Goal: Find specific page/section: Find specific page/section

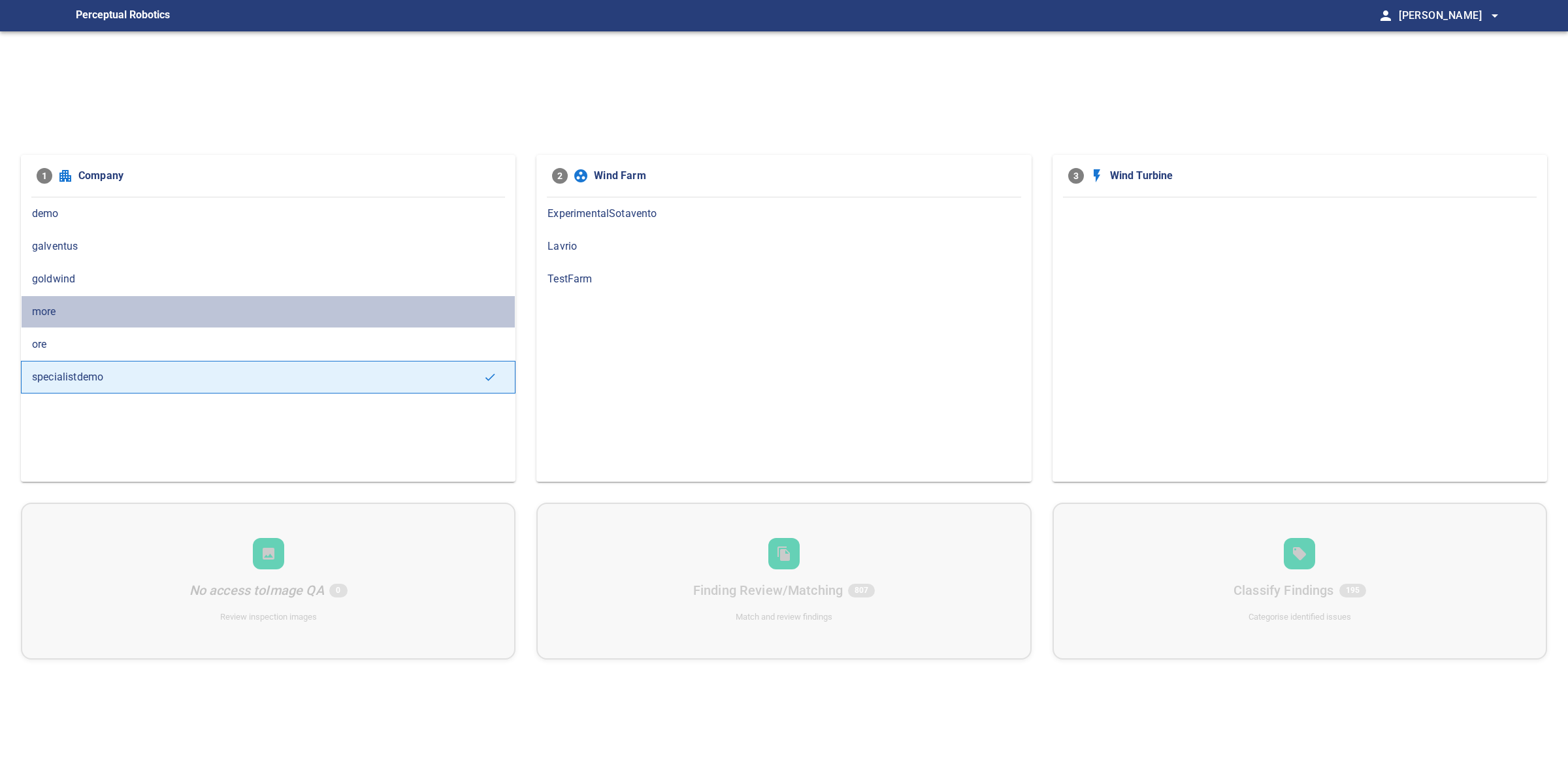
click at [99, 314] on span "more" at bounding box center [268, 312] width 472 height 15
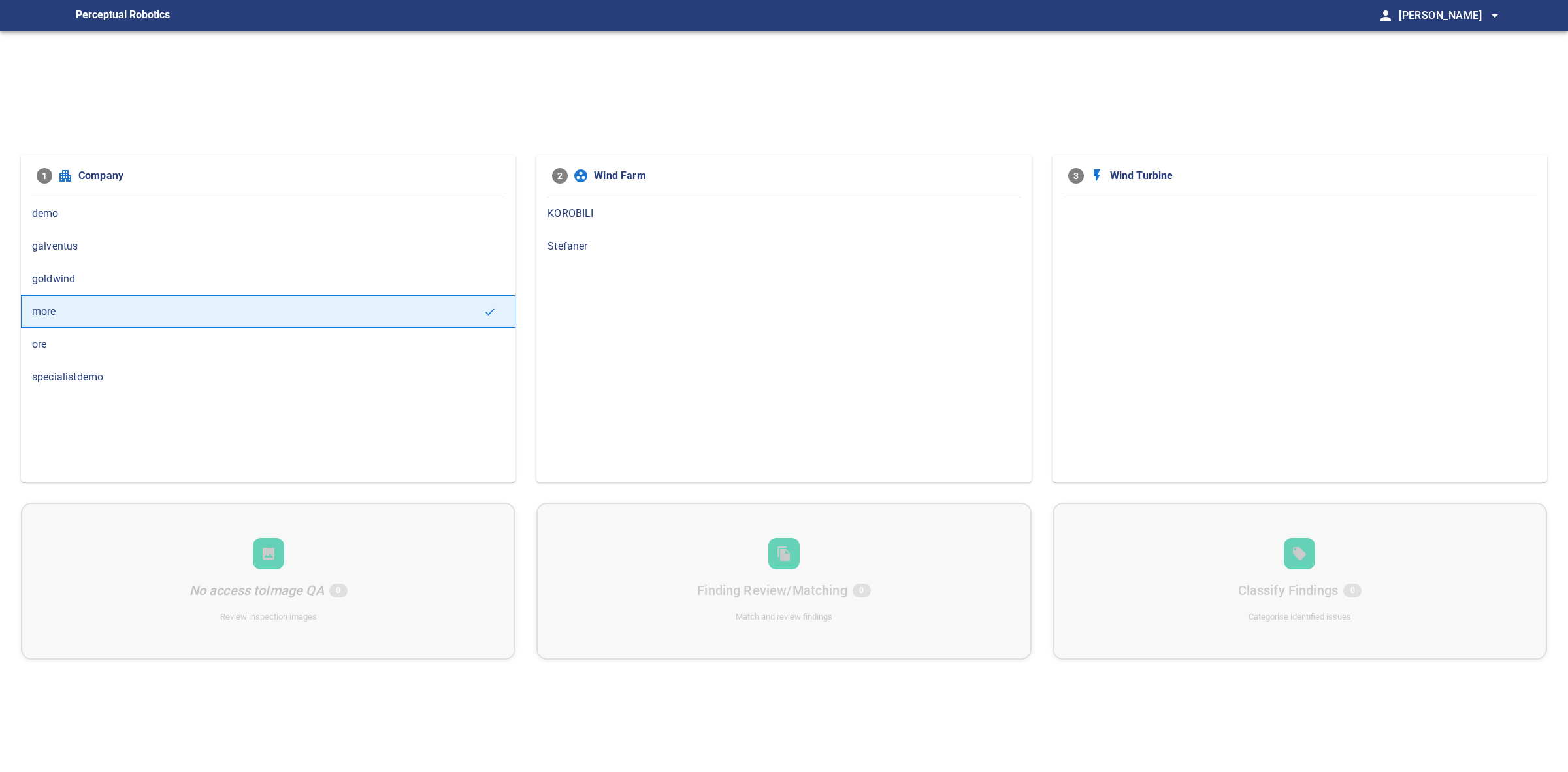
click at [619, 214] on span "KOROBILI" at bounding box center [784, 214] width 472 height 15
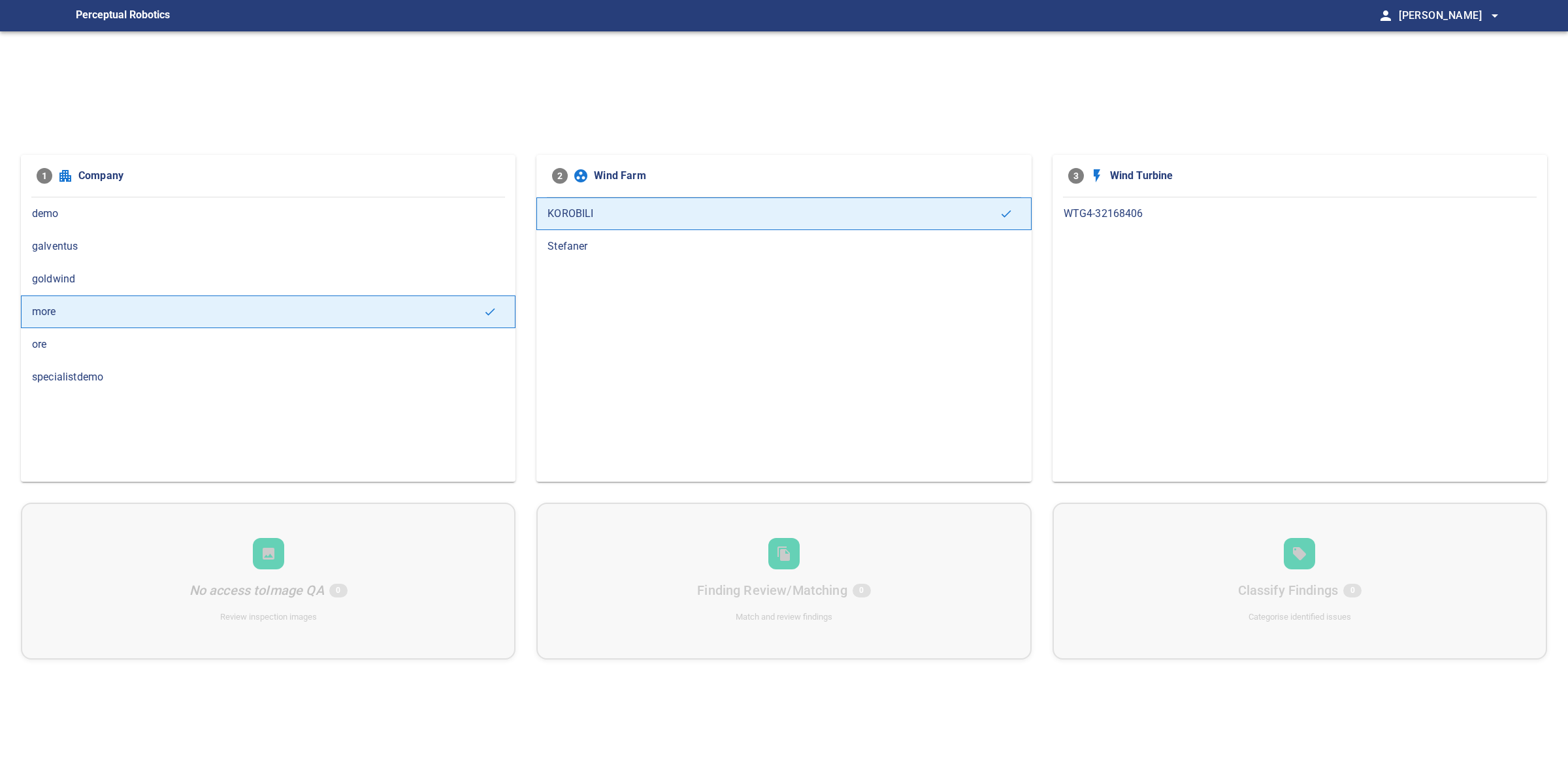
click at [1330, 236] on div "WTG4-32168406" at bounding box center [1300, 340] width 494 height 284
click at [1321, 217] on span "WTG4-32168406" at bounding box center [1300, 214] width 472 height 15
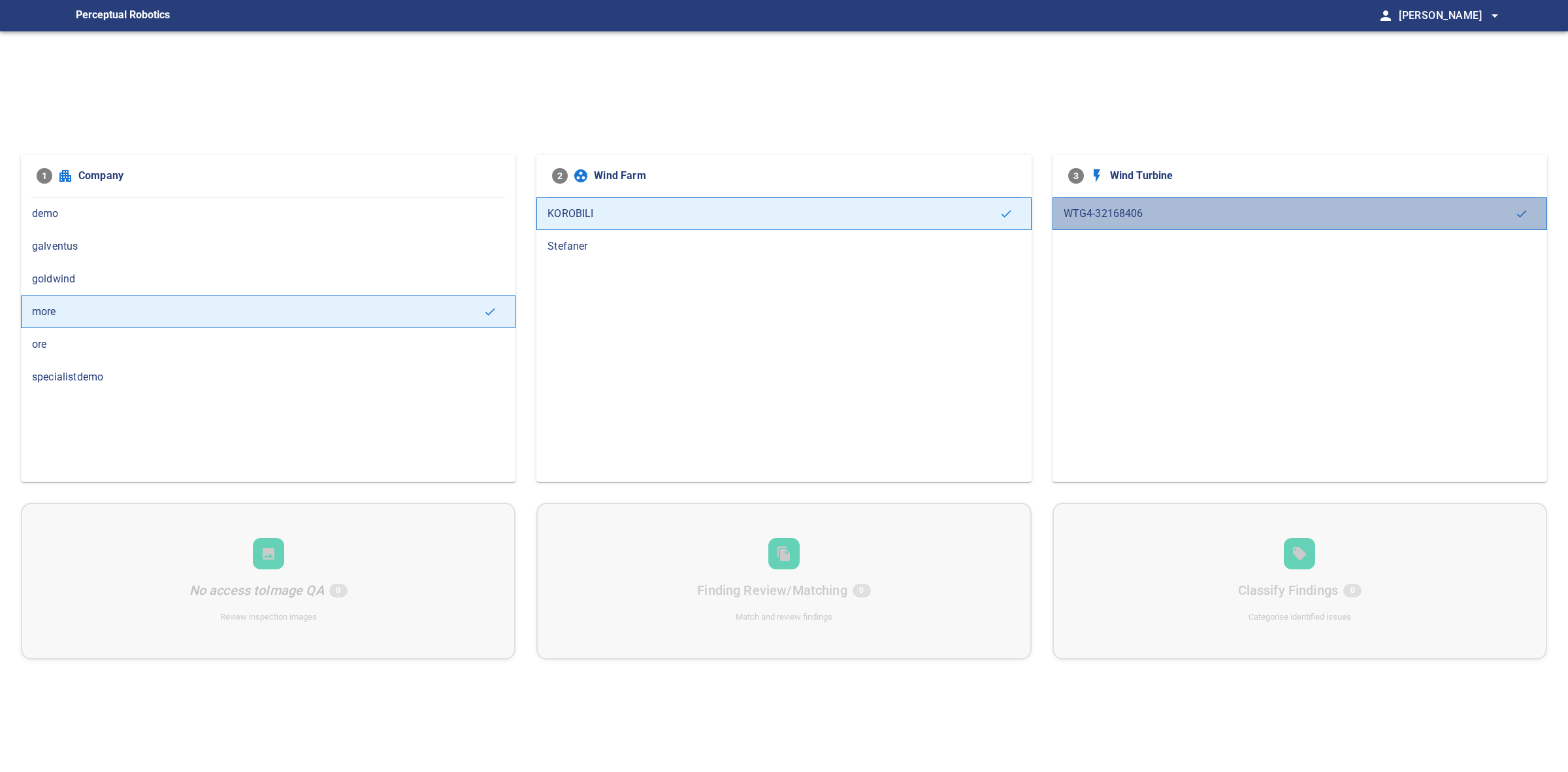
drag, startPoint x: 1239, startPoint y: 200, endPoint x: 1172, endPoint y: 210, distance: 67.7
click at [1237, 200] on div "WTG4-32168406" at bounding box center [1300, 214] width 494 height 33
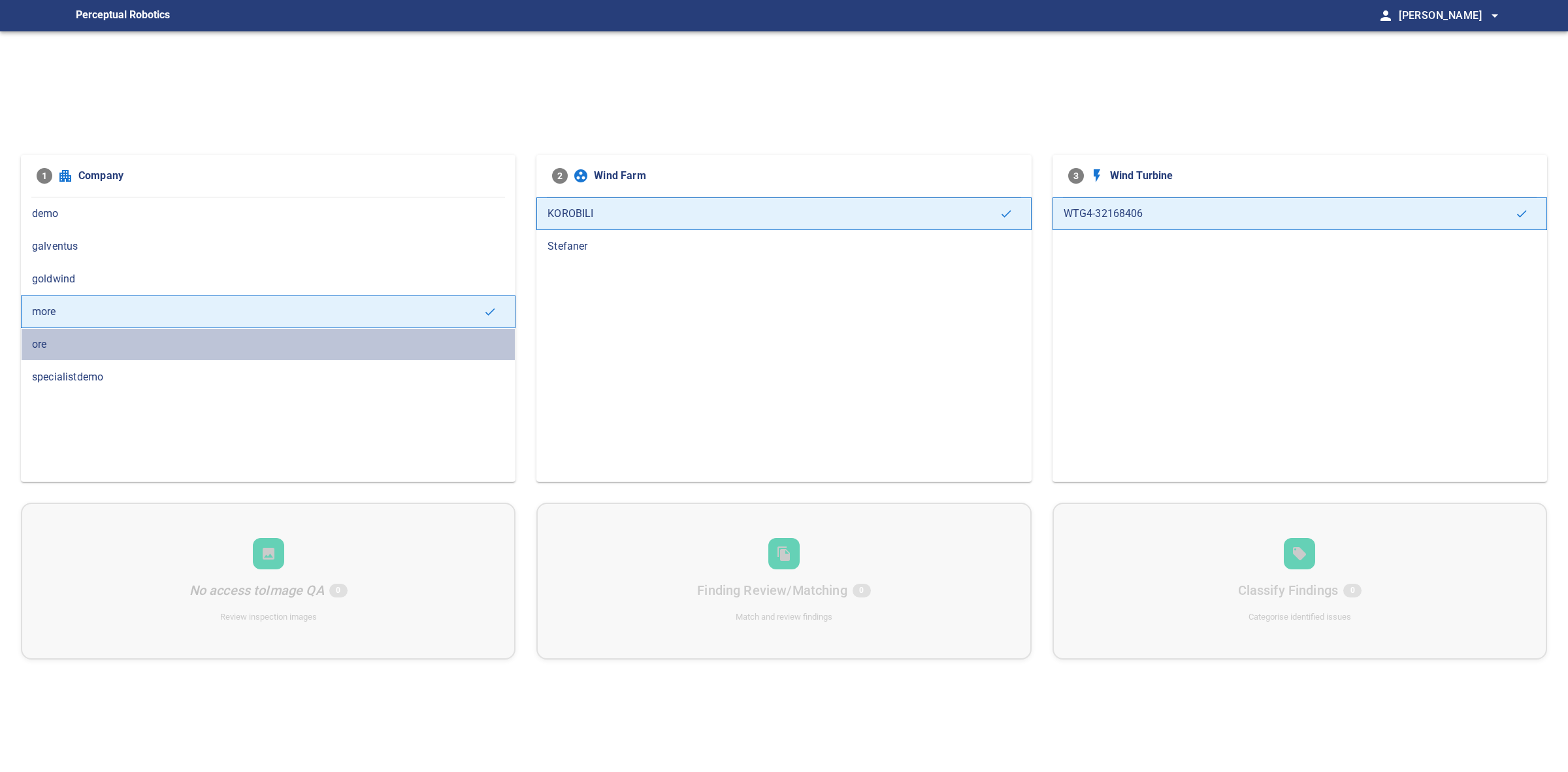
click at [54, 334] on div "ore" at bounding box center [268, 344] width 494 height 33
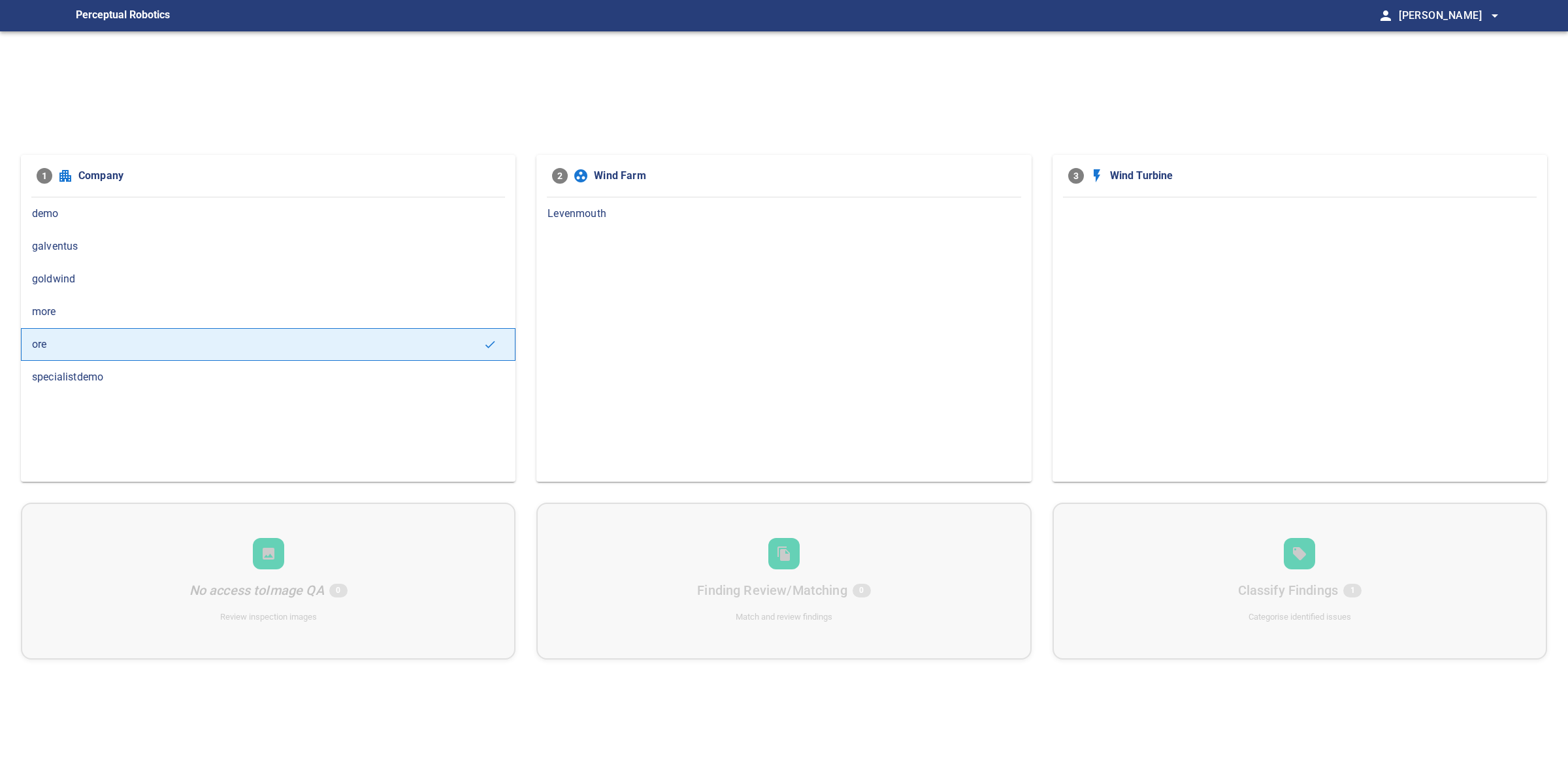
click at [138, 303] on div "more" at bounding box center [268, 312] width 494 height 33
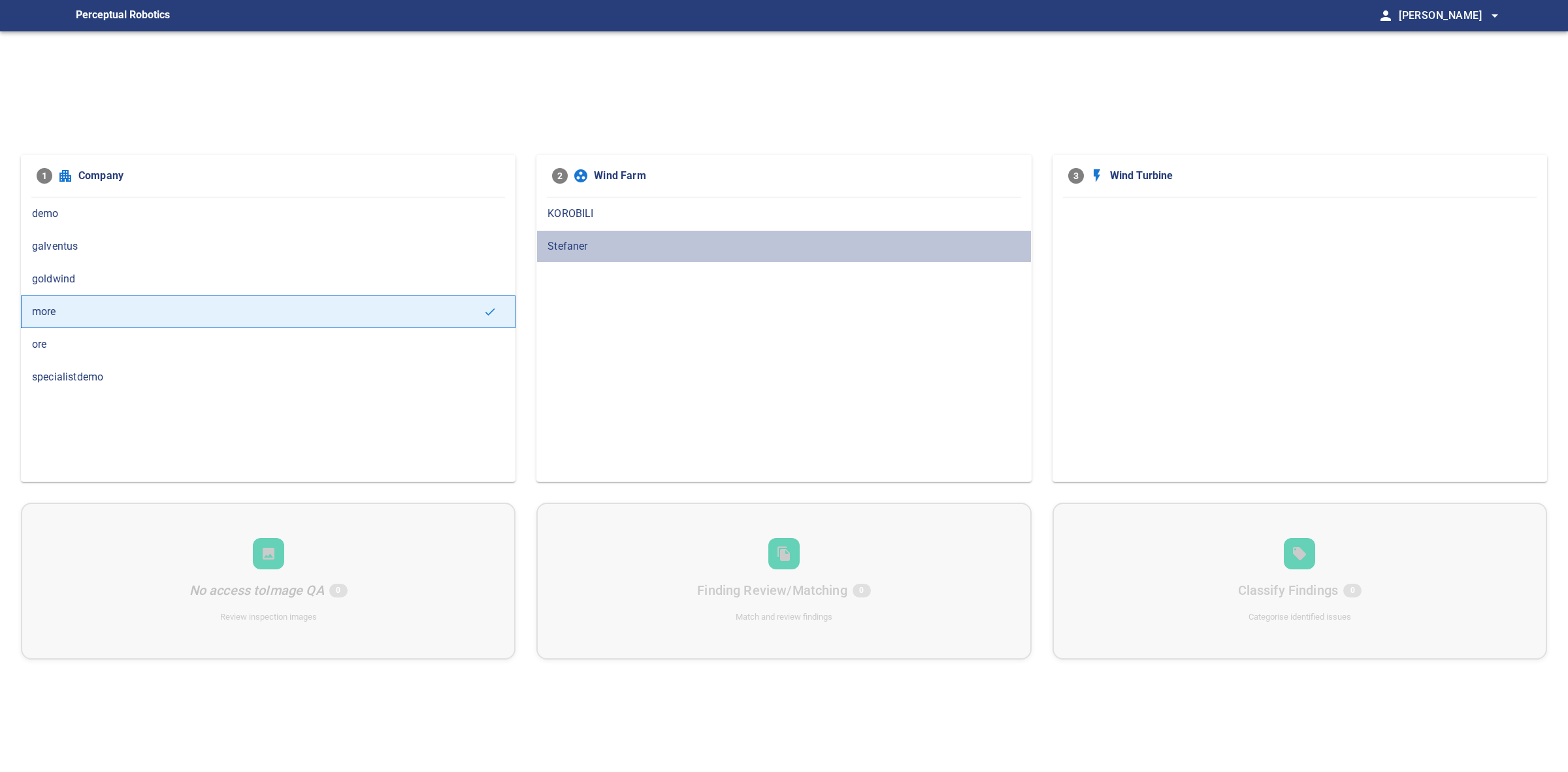
click at [636, 254] on span "Stefaner" at bounding box center [784, 246] width 472 height 15
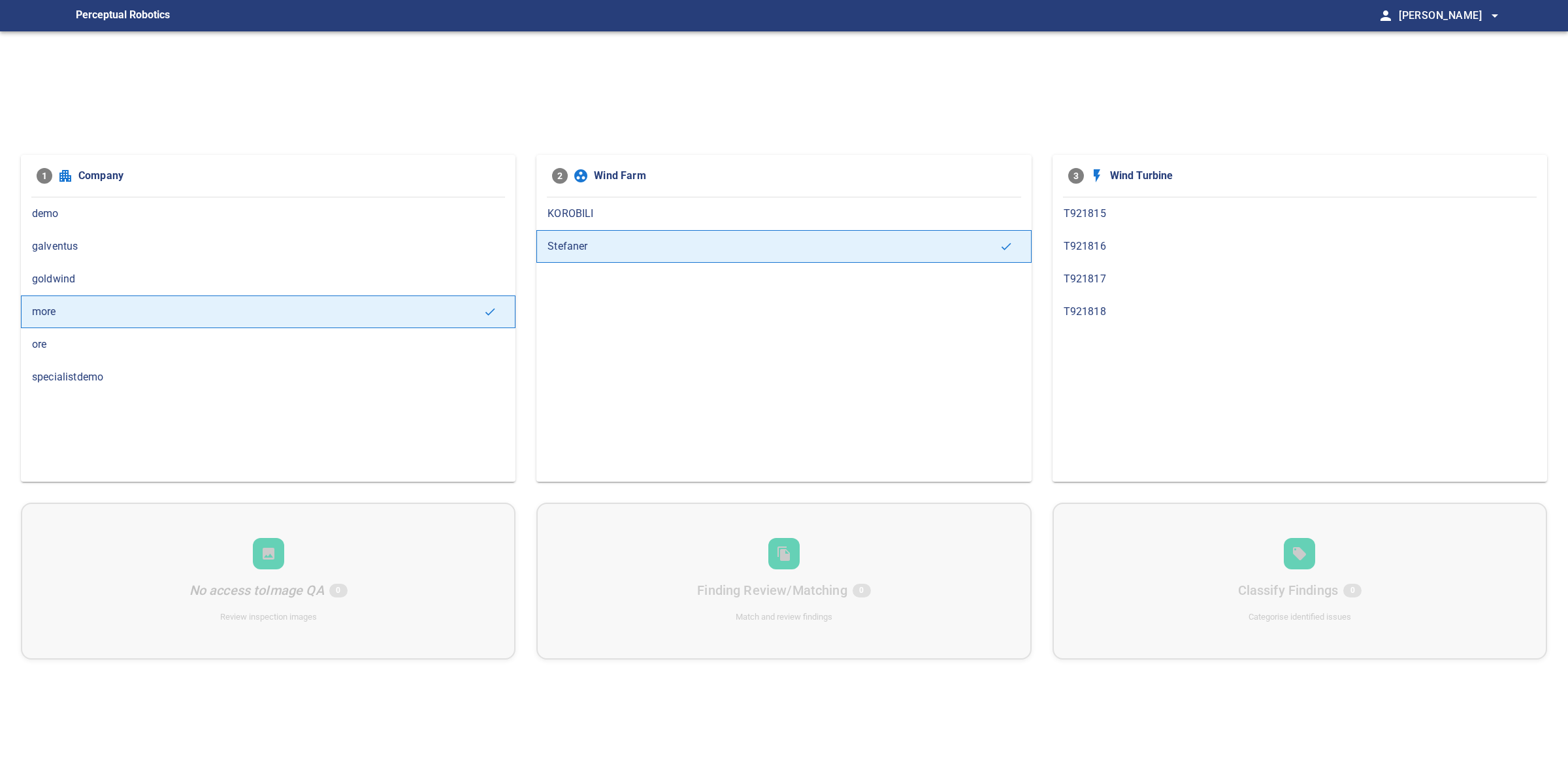
click at [631, 206] on span "KOROBILI" at bounding box center [784, 214] width 472 height 15
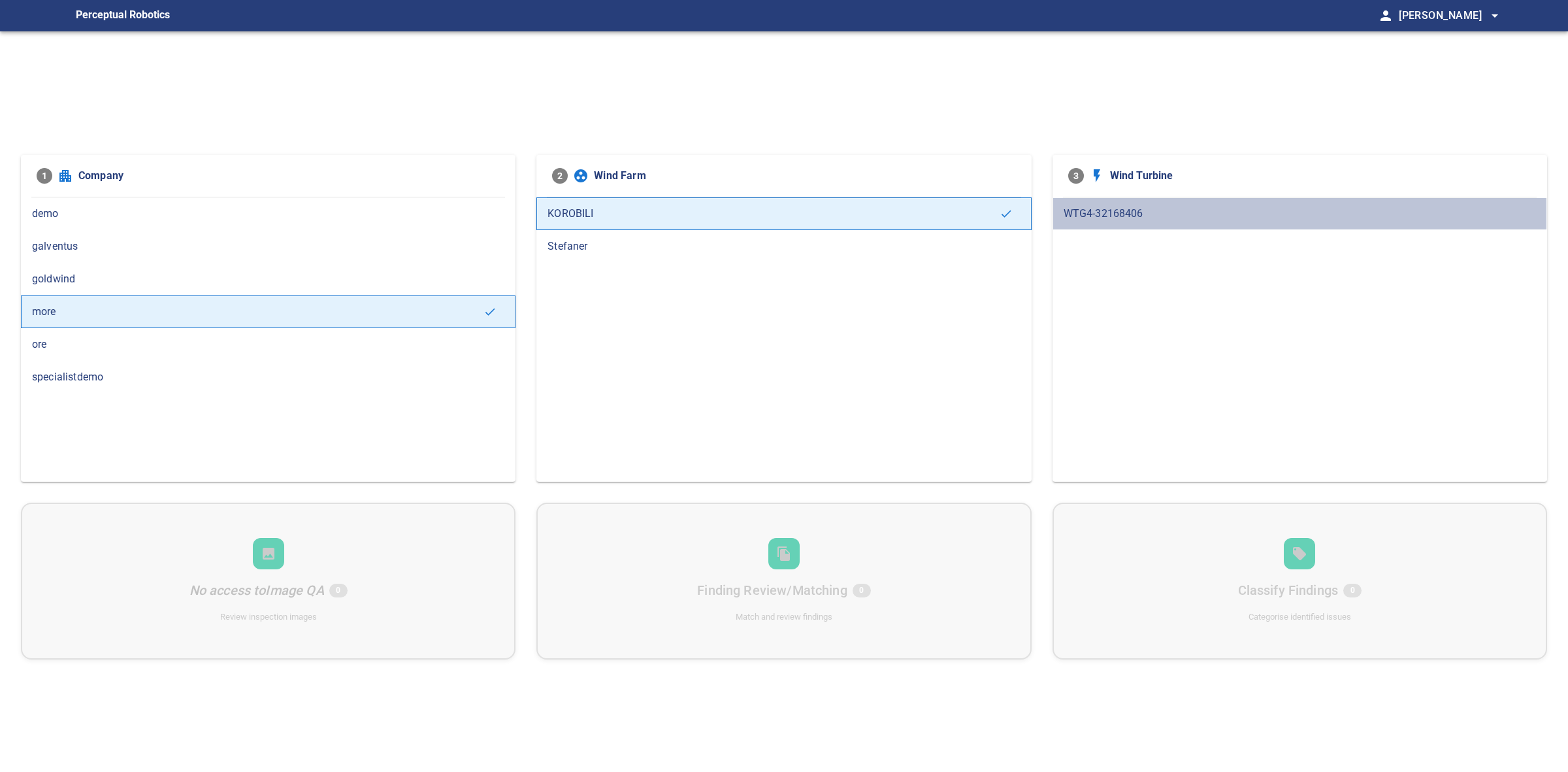
click at [1196, 223] on div "WTG4-32168406" at bounding box center [1300, 214] width 494 height 33
drag, startPoint x: 1171, startPoint y: 531, endPoint x: 1090, endPoint y: 539, distance: 81.4
click at [1171, 532] on div "No access to Image QA 0 Review inspection images Finding Review/Matching 0 Matc…" at bounding box center [784, 581] width 1526 height 157
drag, startPoint x: 935, startPoint y: 553, endPoint x: 957, endPoint y: 558, distance: 22.6
click at [941, 556] on div "No access to Image QA 0 Review inspection images Finding Review/Matching 0 Matc…" at bounding box center [784, 581] width 1526 height 157
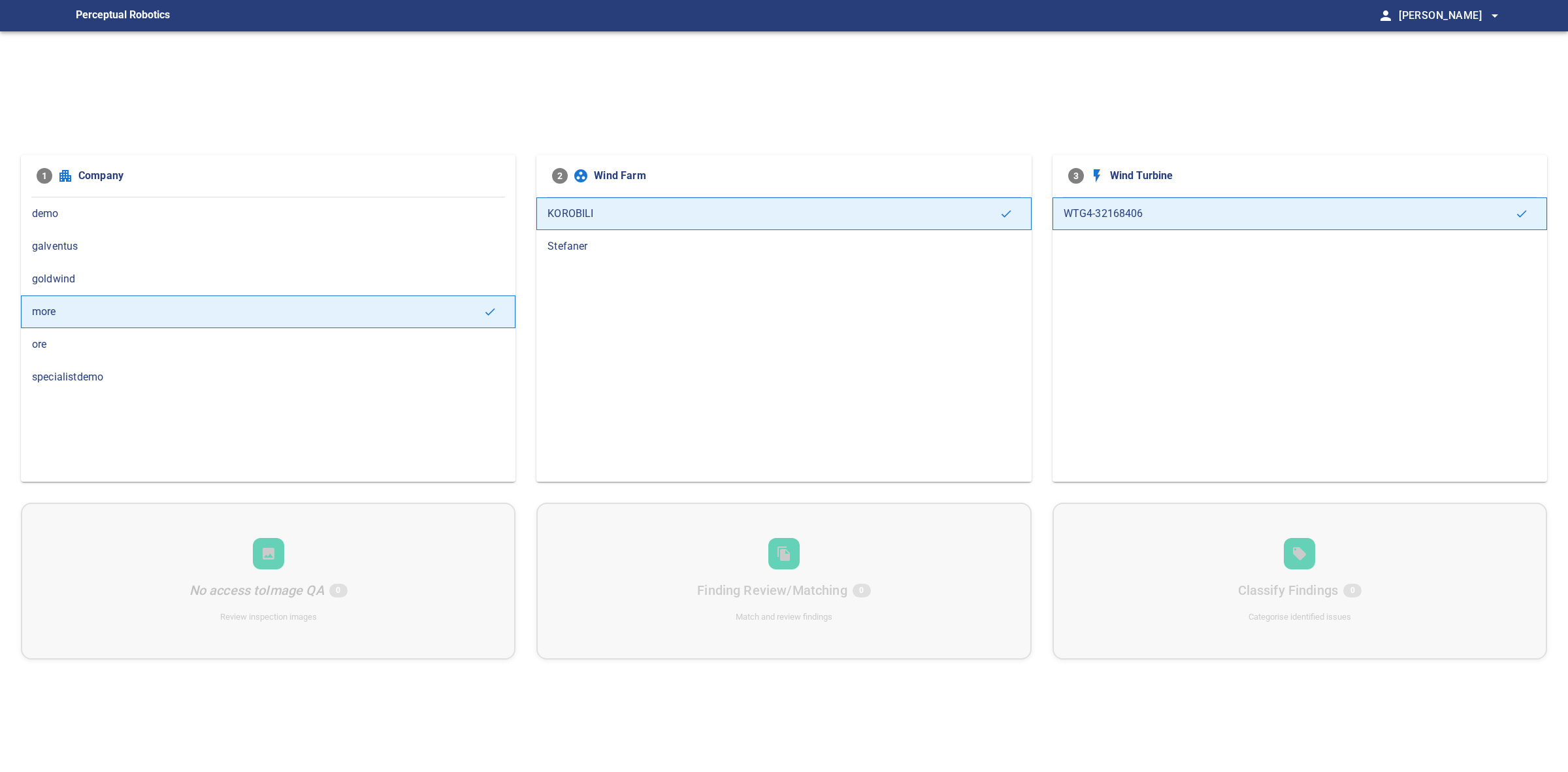
click at [1097, 558] on div "No access to Image QA 0 Review inspection images Finding Review/Matching 0 Matc…" at bounding box center [784, 581] width 1526 height 157
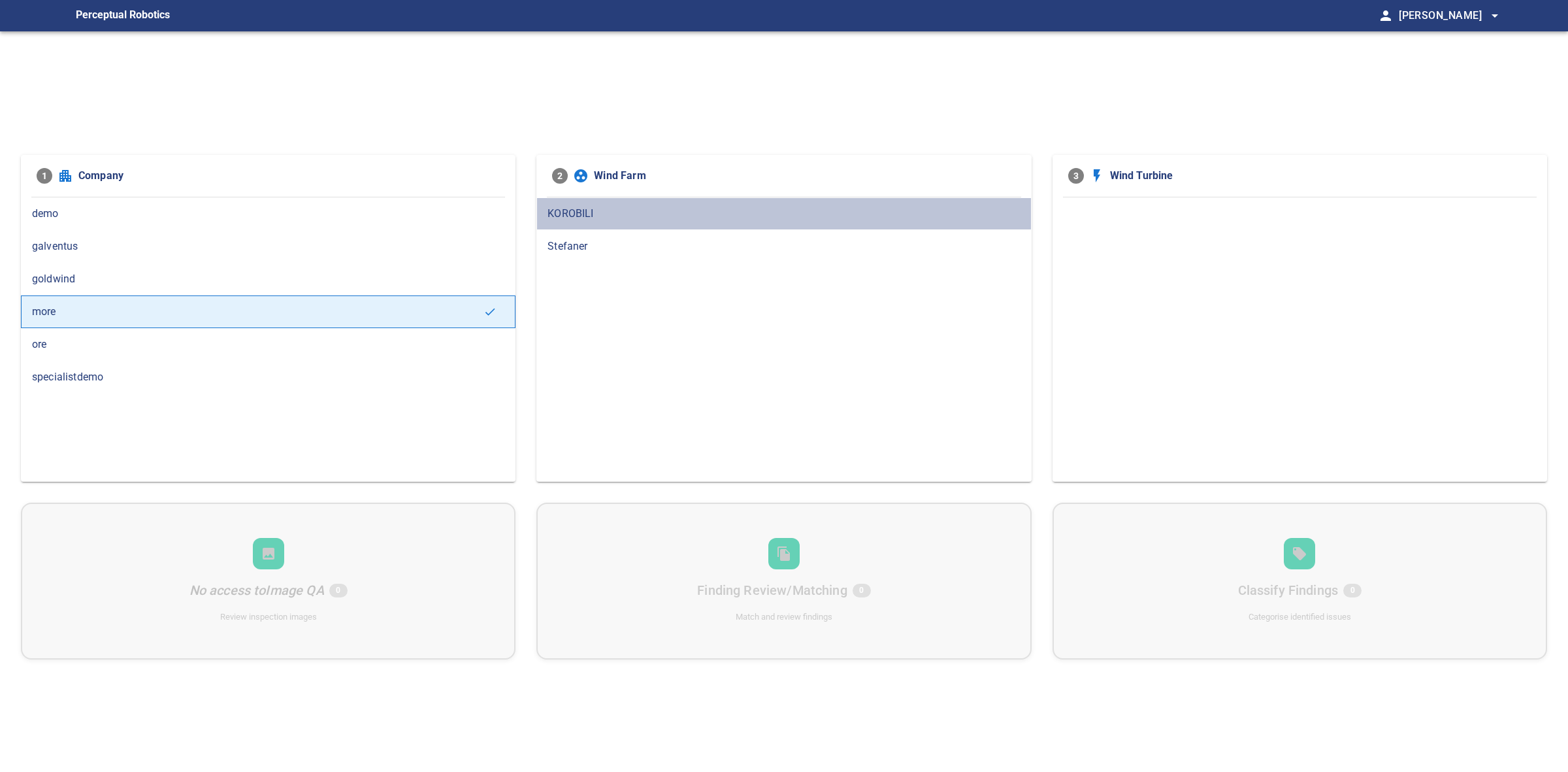
click at [539, 212] on div "KOROBILI" at bounding box center [784, 214] width 494 height 33
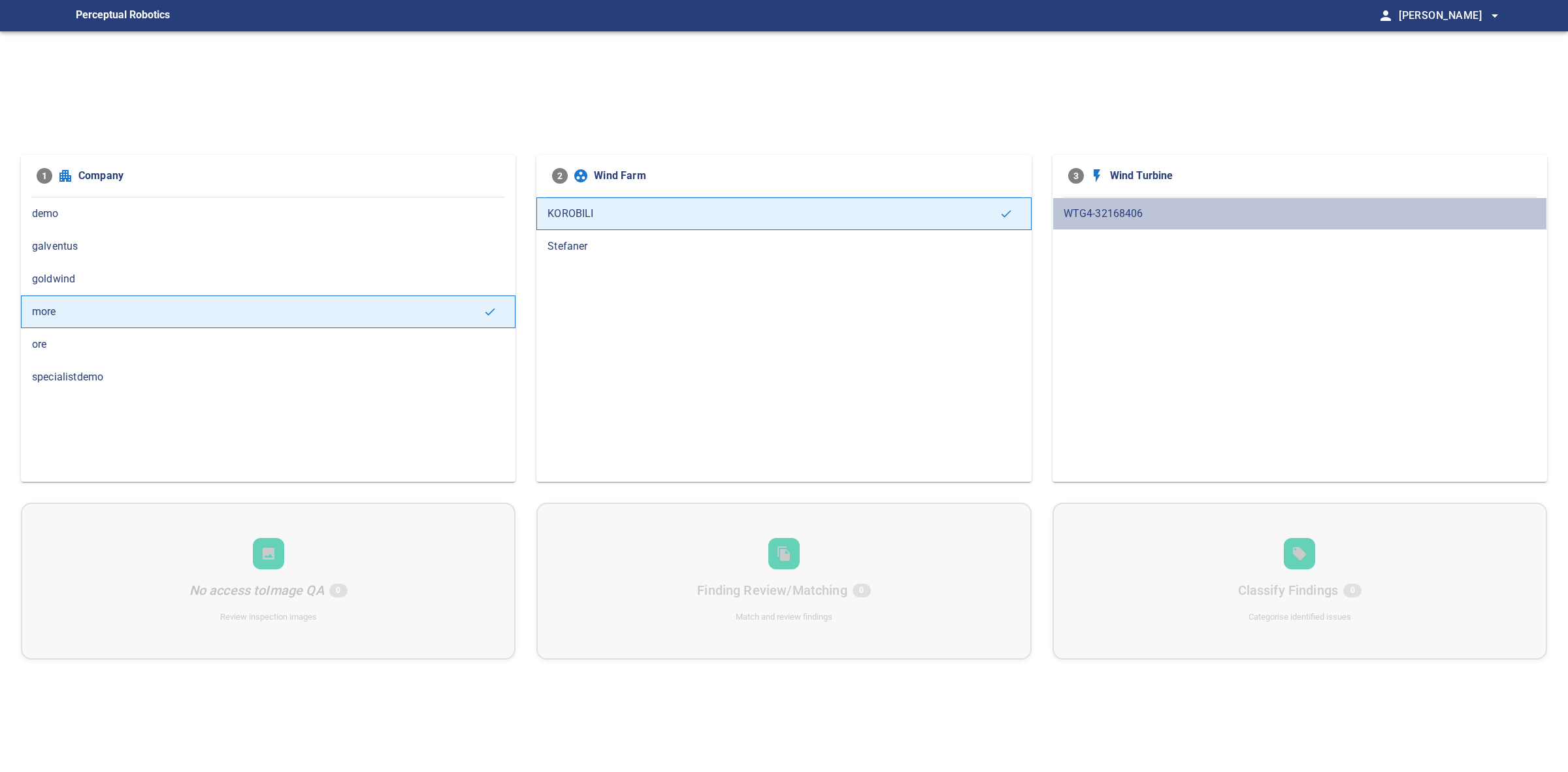
click at [1088, 221] on div "WTG4-32168406" at bounding box center [1300, 214] width 494 height 33
click at [1135, 221] on div "WTG4-32168406" at bounding box center [1300, 214] width 494 height 33
click at [920, 551] on div "No access to Image QA 0 Review inspection images Finding Review/Matching 0 Matc…" at bounding box center [784, 581] width 1526 height 157
click at [1147, 563] on div "No access to Image QA 0 Review inspection images Finding Review/Matching 0 Matc…" at bounding box center [784, 581] width 1526 height 157
